Goal: Transaction & Acquisition: Purchase product/service

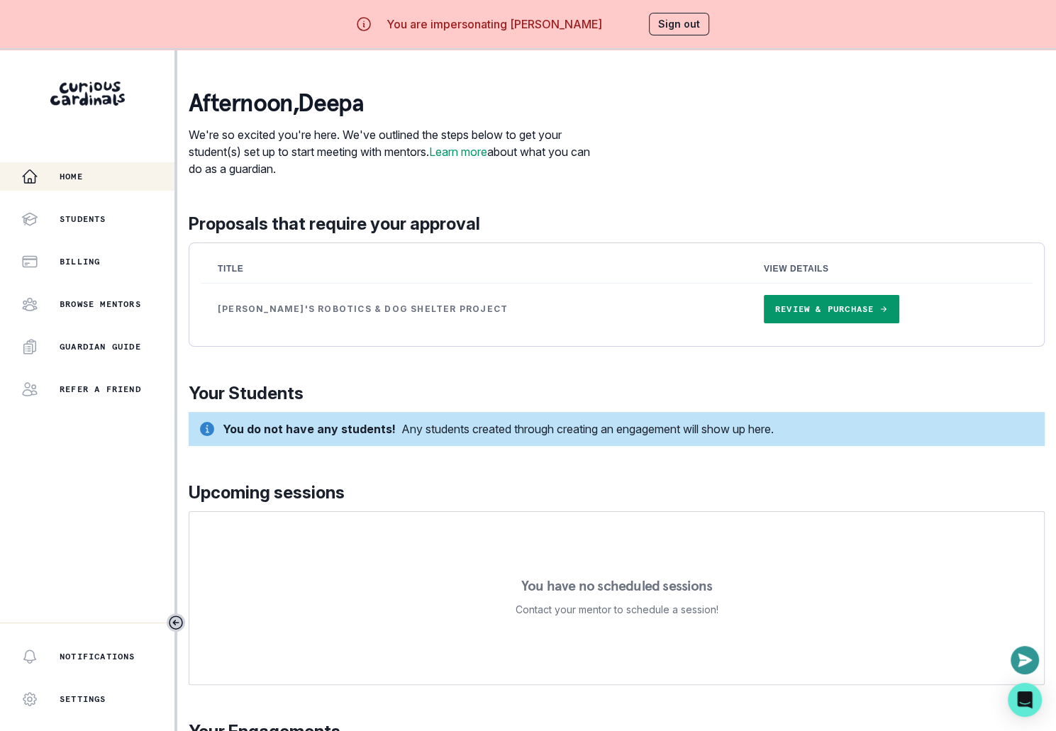
click at [764, 319] on link "Review & Purchase" at bounding box center [831, 309] width 135 height 28
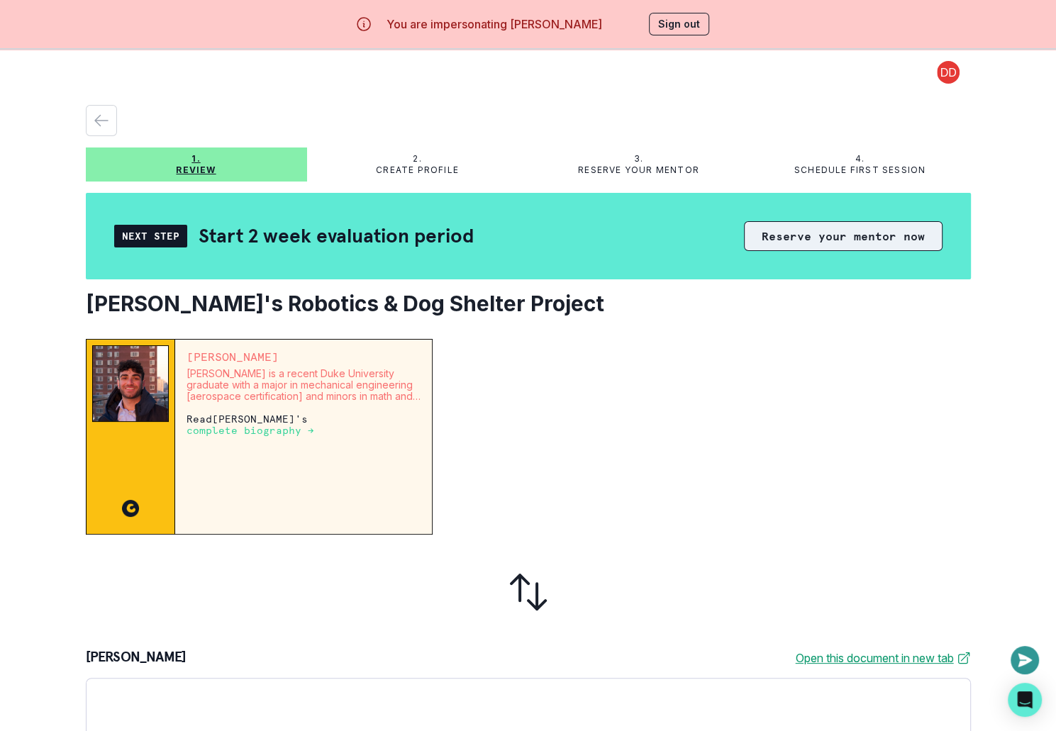
click at [838, 242] on button "Reserve your mentor now" at bounding box center [843, 236] width 199 height 30
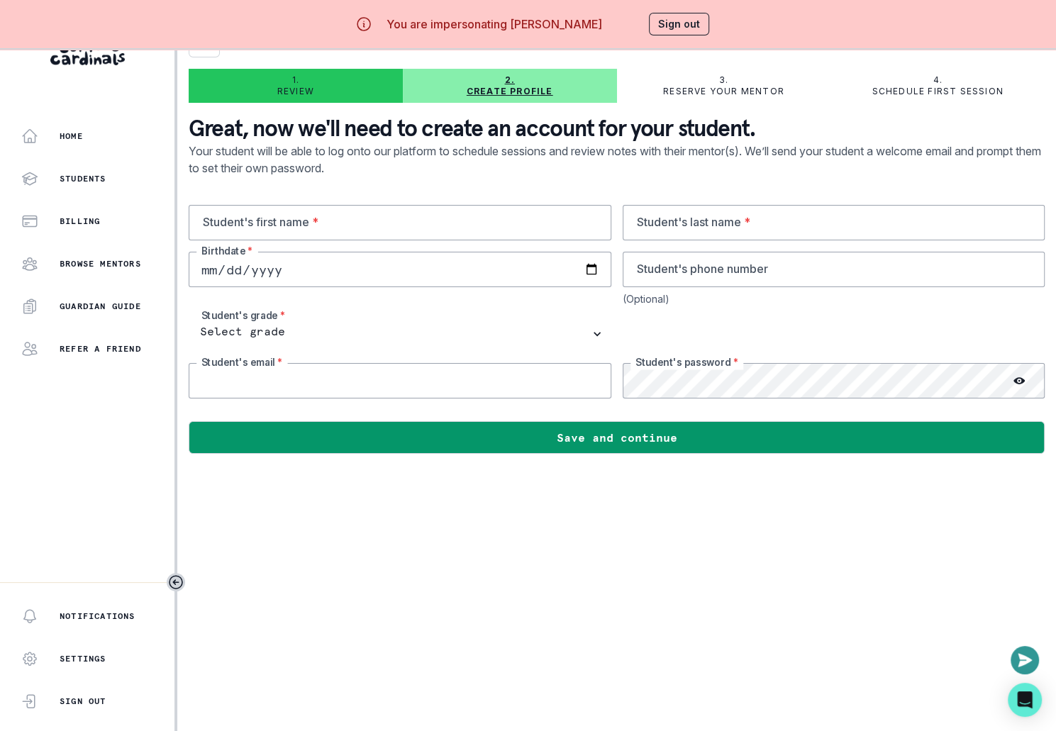
type input "[EMAIL_ADDRESS][DOMAIN_NAME]"
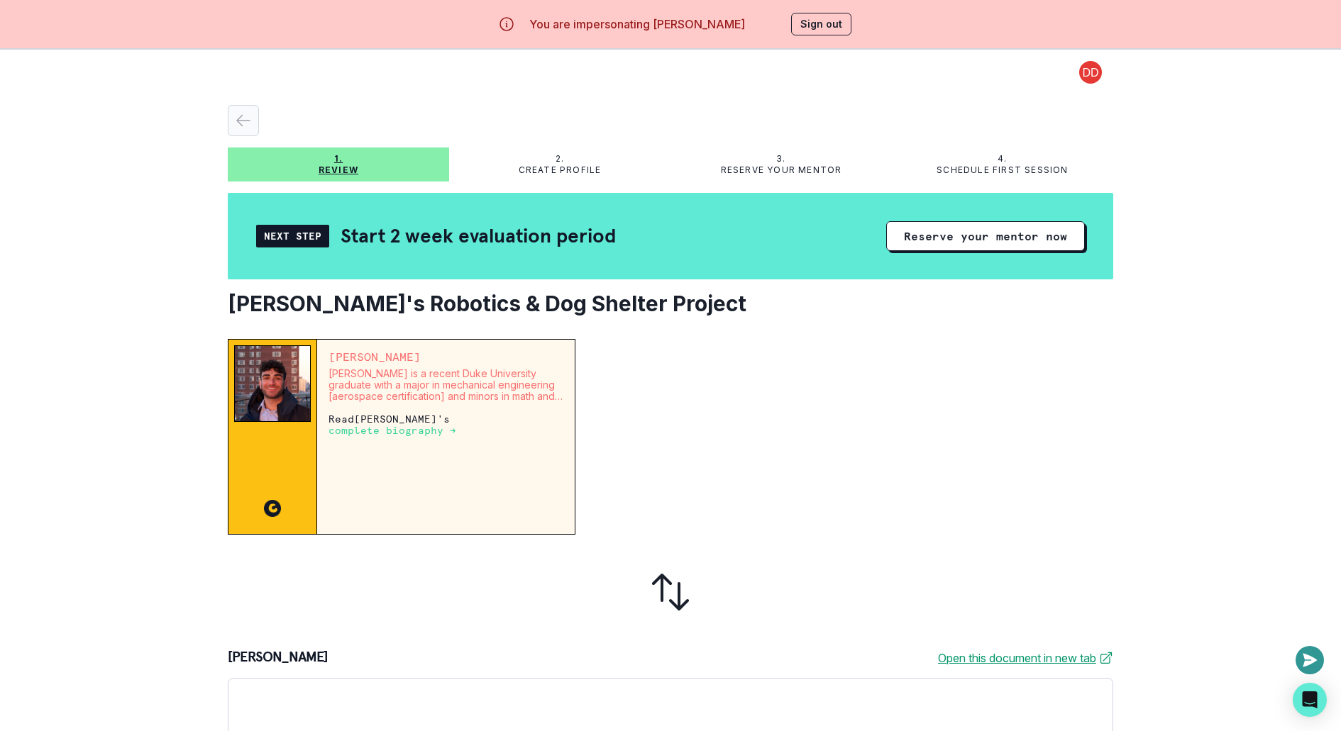
click at [252, 121] on div "button" at bounding box center [243, 120] width 30 height 17
click at [946, 241] on button "Reserve your mentor now" at bounding box center [985, 236] width 199 height 30
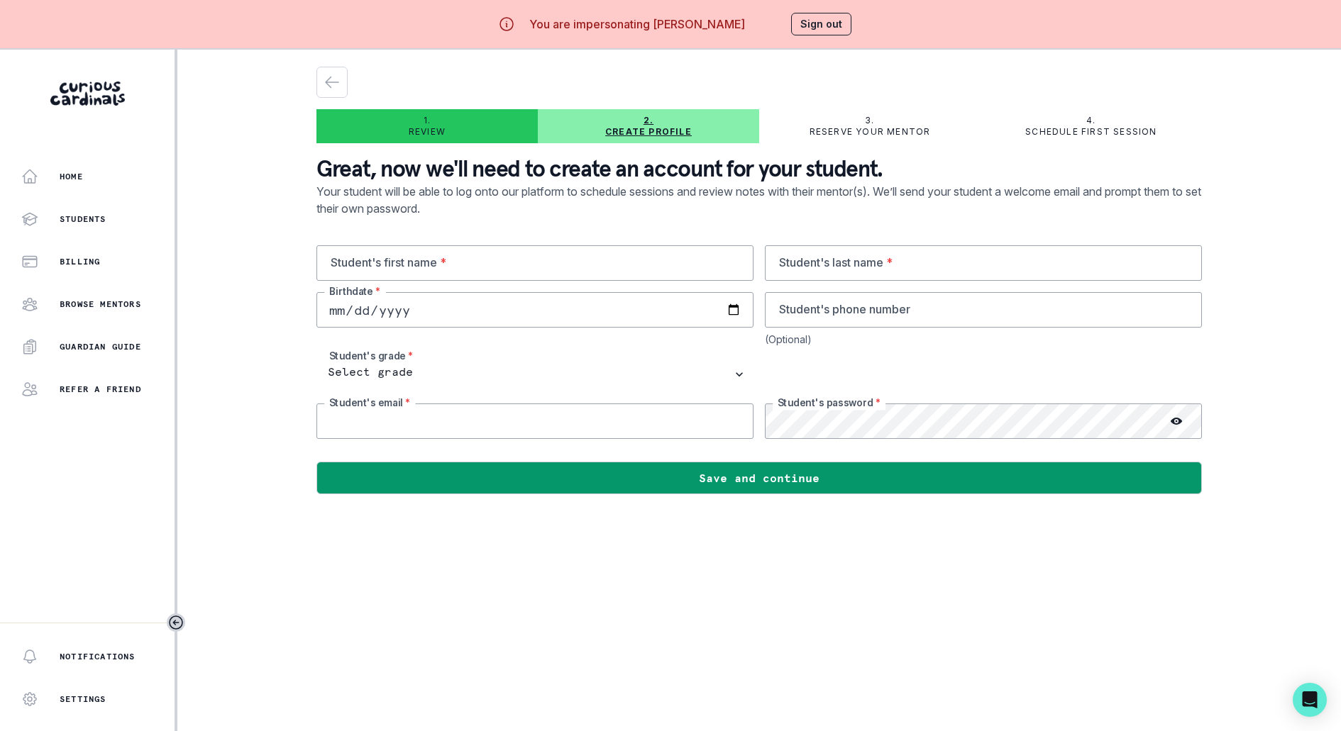
type input "[EMAIL_ADDRESS][DOMAIN_NAME]"
click at [353, 422] on input "[EMAIL_ADDRESS][DOMAIN_NAME]" at bounding box center [534, 421] width 437 height 35
